Goal: Task Accomplishment & Management: Manage account settings

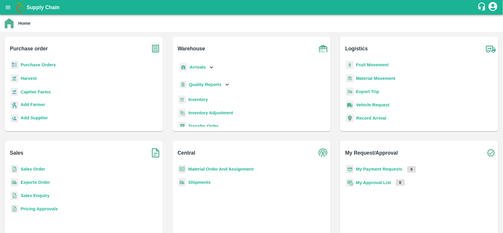
click at [42, 67] on b "Purchase Orders" at bounding box center [38, 65] width 35 height 5
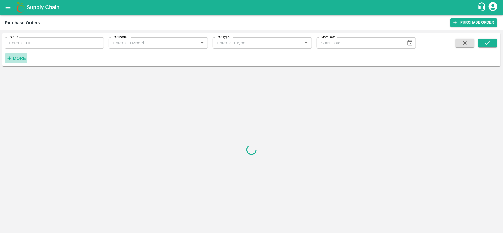
click at [14, 56] on strong "More" at bounding box center [19, 58] width 13 height 5
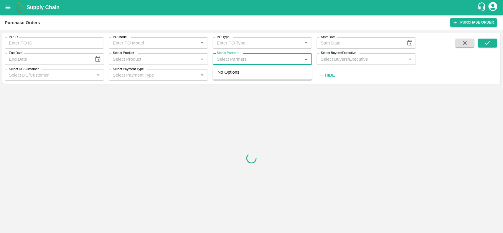
click at [248, 61] on input "Select Partners" at bounding box center [258, 59] width 86 height 8
type input "dfc glob"
click at [223, 77] on input "checkbox" at bounding box center [226, 75] width 12 height 12
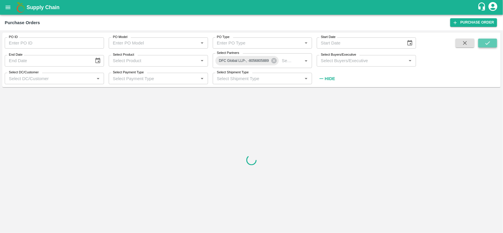
click at [483, 43] on button "submit" at bounding box center [488, 43] width 19 height 9
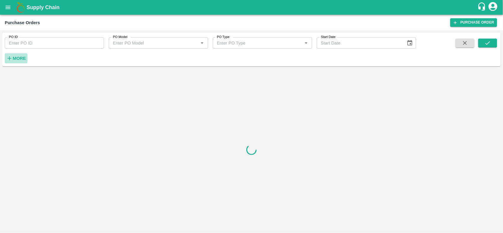
click at [21, 62] on h6 "More" at bounding box center [19, 59] width 13 height 8
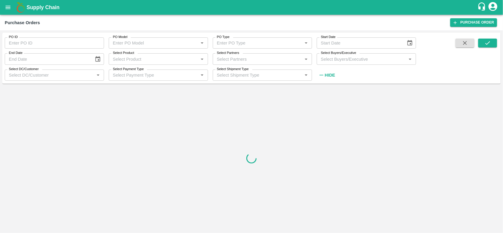
click at [235, 60] on input "Select Partners" at bounding box center [258, 59] width 86 height 8
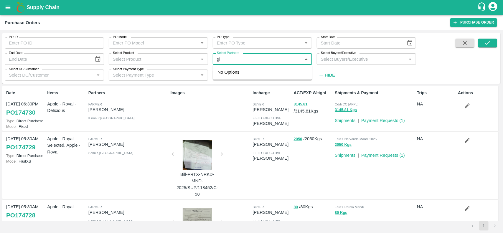
type input "g"
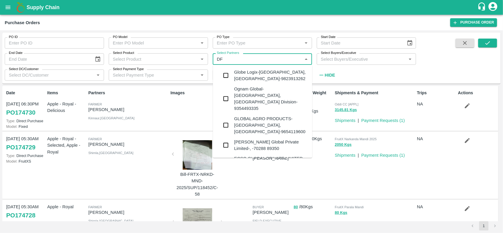
type input "DFC"
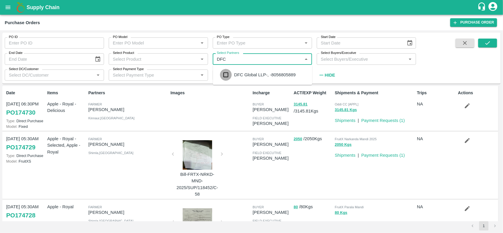
click at [227, 73] on input "checkbox" at bounding box center [226, 75] width 12 height 12
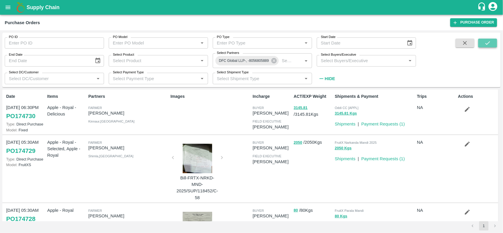
click at [487, 45] on icon "submit" at bounding box center [488, 43] width 6 height 6
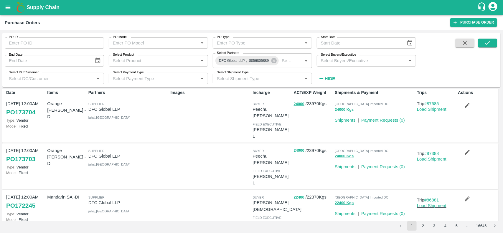
scroll to position [4, 0]
click at [465, 103] on icon "button" at bounding box center [468, 106] width 6 height 6
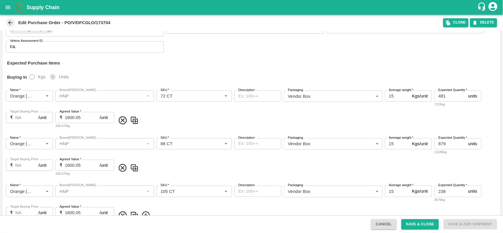
scroll to position [92, 0]
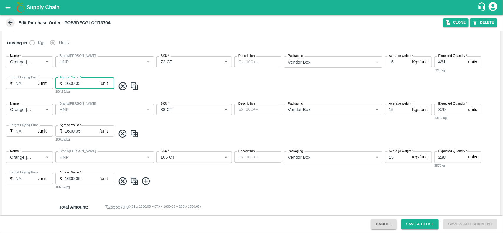
click at [85, 86] on input "1600.05" at bounding box center [82, 83] width 35 height 11
click at [71, 86] on input "1850" at bounding box center [82, 83] width 35 height 11
type input "1850"
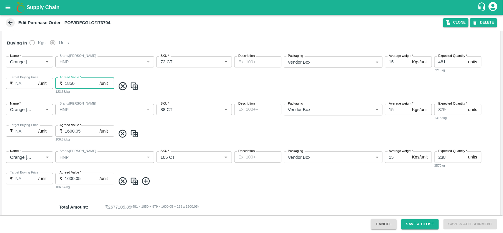
click at [69, 133] on input "1600.05" at bounding box center [82, 131] width 35 height 11
paste input "850"
type input "1850"
click at [75, 178] on input "1600.05" at bounding box center [82, 178] width 35 height 11
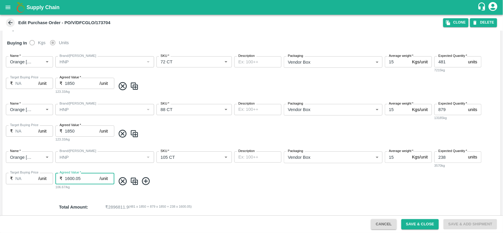
click at [75, 178] on input "1600.05" at bounding box center [82, 178] width 35 height 11
paste input "850"
type input "1850"
click at [426, 225] on button "Save & Close" at bounding box center [421, 224] width 38 height 10
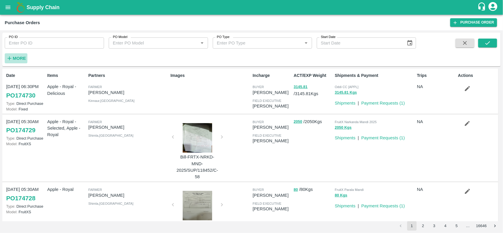
click at [19, 62] on h6 "More" at bounding box center [19, 59] width 13 height 8
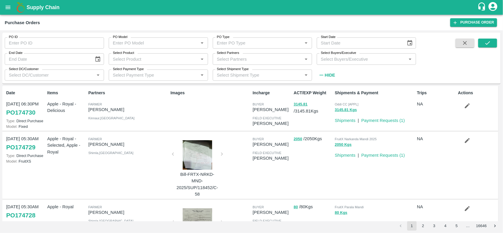
click at [238, 55] on label "Select Partners" at bounding box center [228, 53] width 22 height 5
click at [238, 55] on input "Select Partners" at bounding box center [258, 59] width 86 height 8
click at [258, 62] on input "Select Partners" at bounding box center [258, 59] width 86 height 8
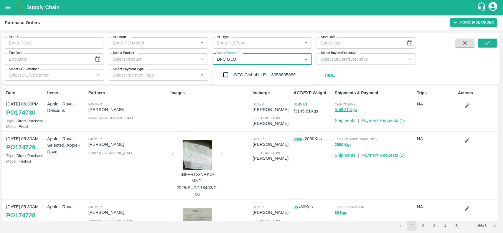
type input "DFC GLOB"
click at [224, 73] on input "checkbox" at bounding box center [226, 75] width 12 height 12
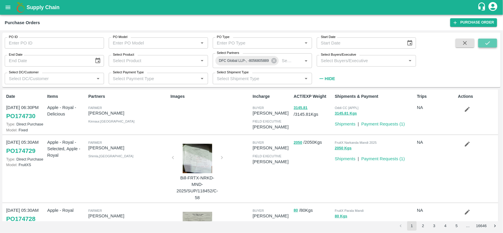
click at [485, 42] on icon "submit" at bounding box center [488, 43] width 6 height 6
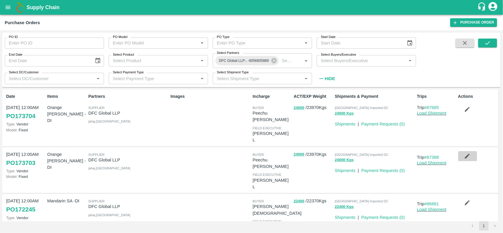
click at [469, 153] on icon "button" at bounding box center [468, 156] width 6 height 6
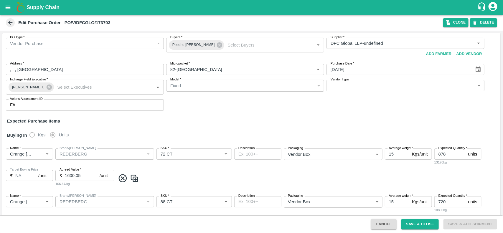
scroll to position [64, 0]
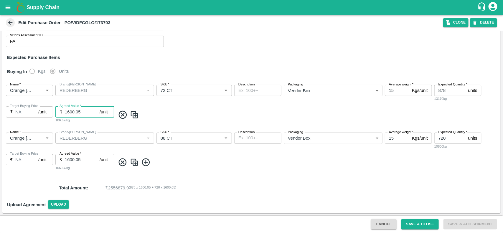
click at [69, 108] on input "1600.05" at bounding box center [82, 111] width 35 height 11
click at [69, 108] on input "1850" at bounding box center [82, 111] width 35 height 11
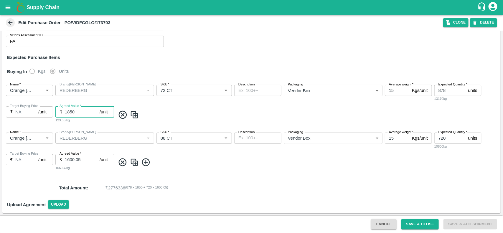
type input "1850"
click at [70, 158] on input "1600.05" at bounding box center [82, 159] width 35 height 11
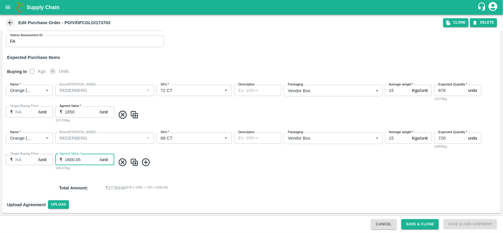
click at [70, 158] on input "1600.05" at bounding box center [82, 159] width 35 height 11
paste input "850"
type input "1850"
click at [425, 228] on button "Save & Close" at bounding box center [421, 224] width 38 height 10
